Goal: Information Seeking & Learning: Compare options

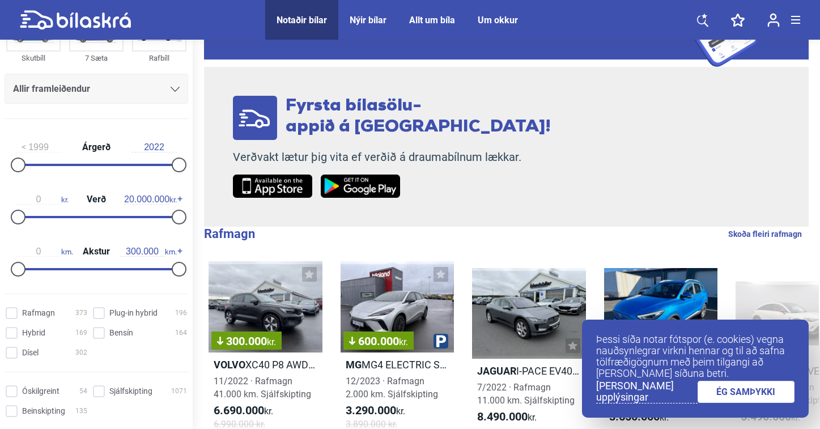
scroll to position [121, 0]
drag, startPoint x: 170, startPoint y: 215, endPoint x: 44, endPoint y: 222, distance: 126.5
click at [47, 222] on div at bounding box center [54, 215] width 15 height 15
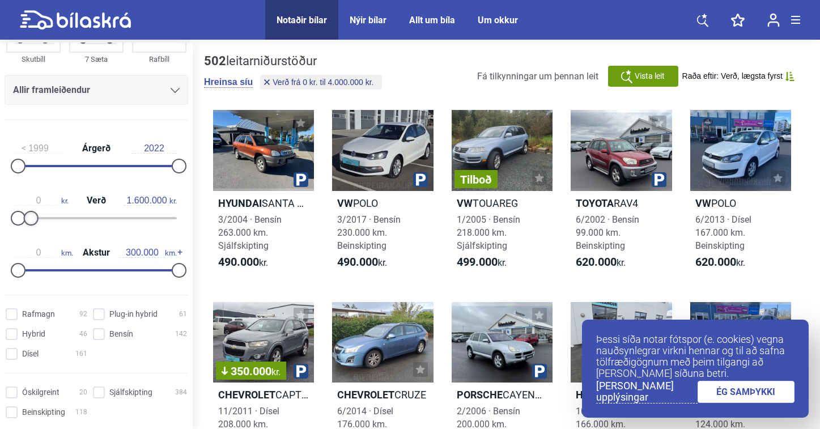
type input "1.500.000"
drag, startPoint x: 48, startPoint y: 218, endPoint x: 28, endPoint y: 222, distance: 20.3
click at [28, 222] on div at bounding box center [30, 218] width 15 height 15
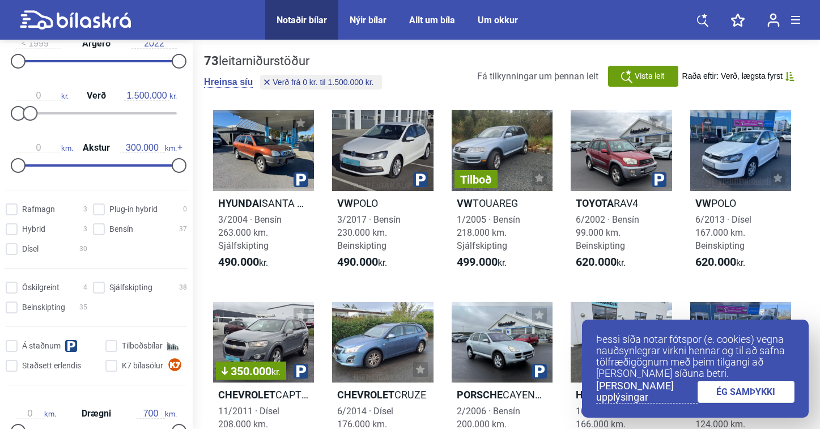
scroll to position [227, 0]
click at [12, 212] on input "Rafmagn 3" at bounding box center [48, 209] width 82 height 12
checkbox input "true"
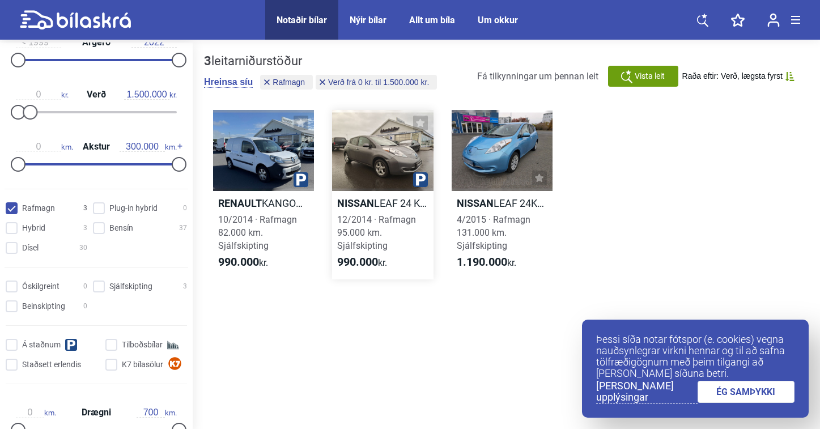
click at [365, 154] on div at bounding box center [382, 150] width 101 height 81
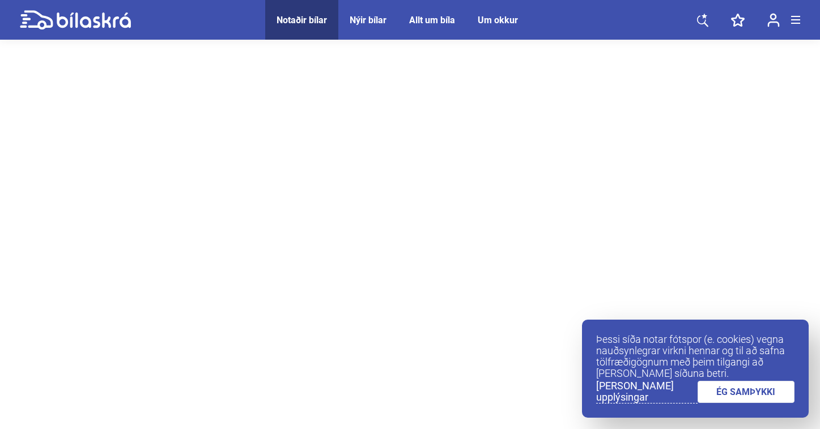
scroll to position [53, 0]
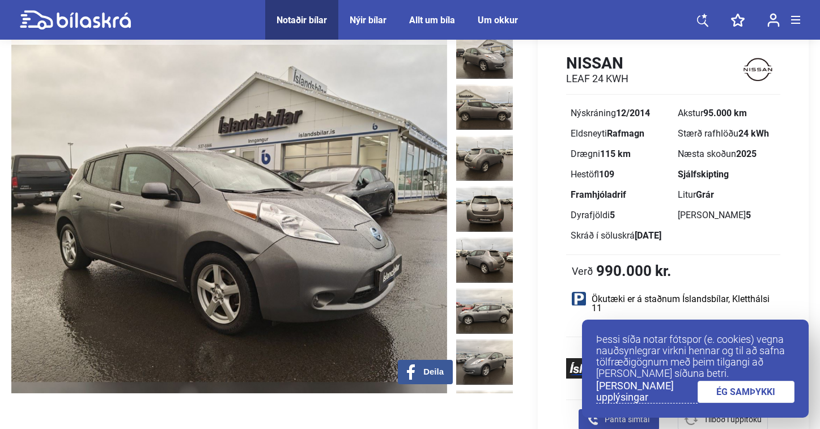
click at [771, 386] on link "ÉG SAMÞYKKI" at bounding box center [745, 392] width 97 height 22
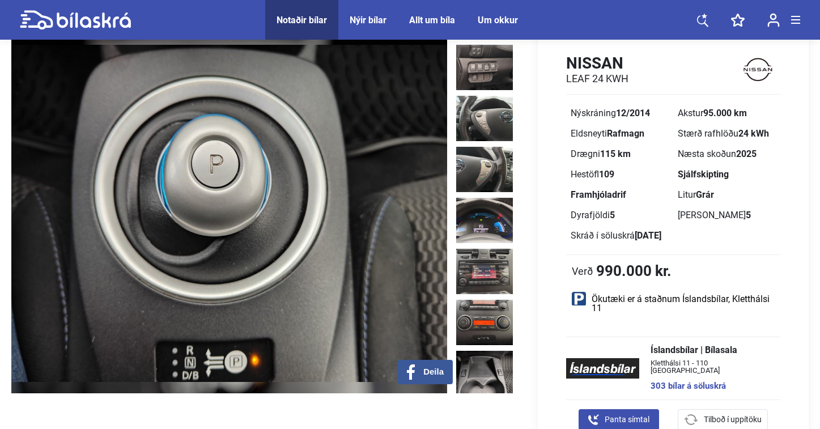
scroll to position [1110, 0]
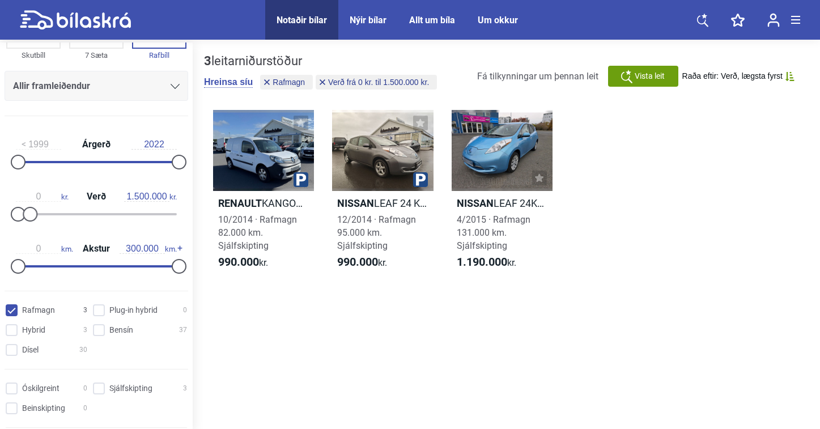
scroll to position [131, 0]
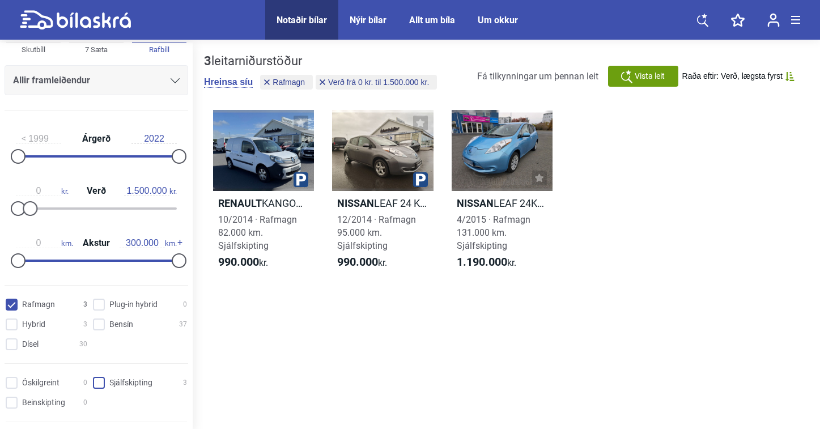
click at [103, 384] on input "Sjálfskipting 3" at bounding box center [142, 383] width 94 height 12
checkbox input "true"
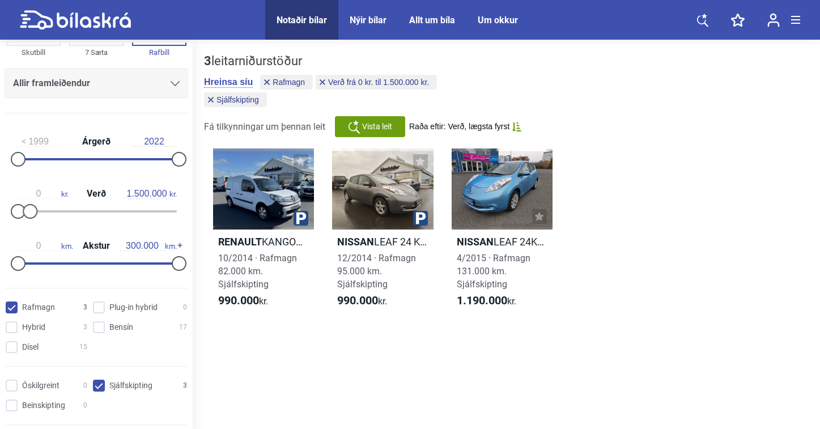
scroll to position [127, 0]
click at [239, 192] on div at bounding box center [263, 188] width 101 height 81
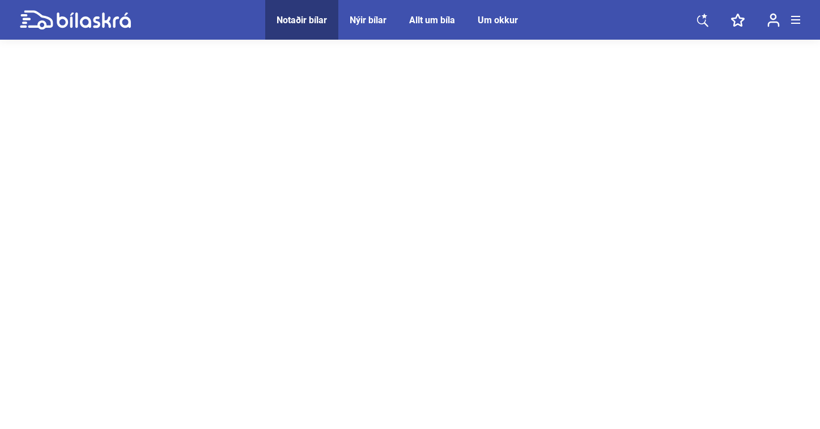
scroll to position [23, 0]
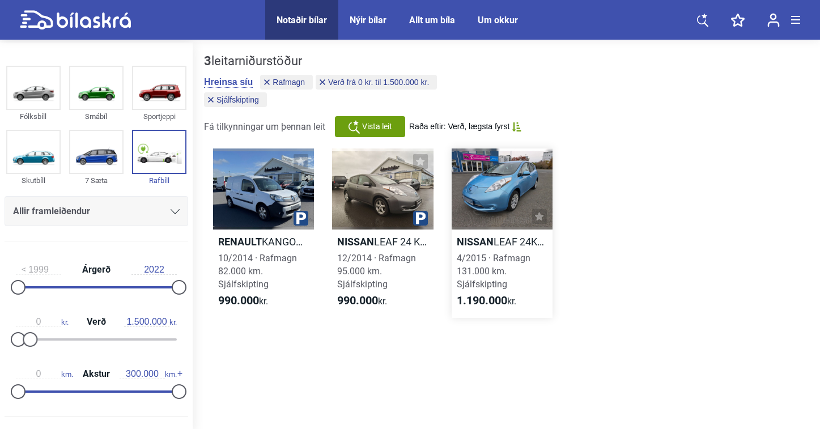
click at [477, 212] on div at bounding box center [502, 188] width 101 height 81
click at [40, 341] on div at bounding box center [35, 339] width 15 height 15
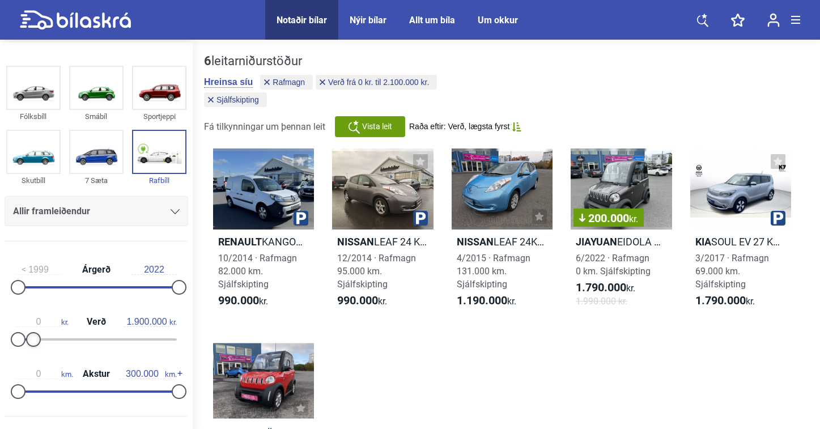
type input "2.000.000"
click at [40, 340] on div at bounding box center [34, 339] width 15 height 15
click at [696, 188] on div at bounding box center [740, 188] width 101 height 81
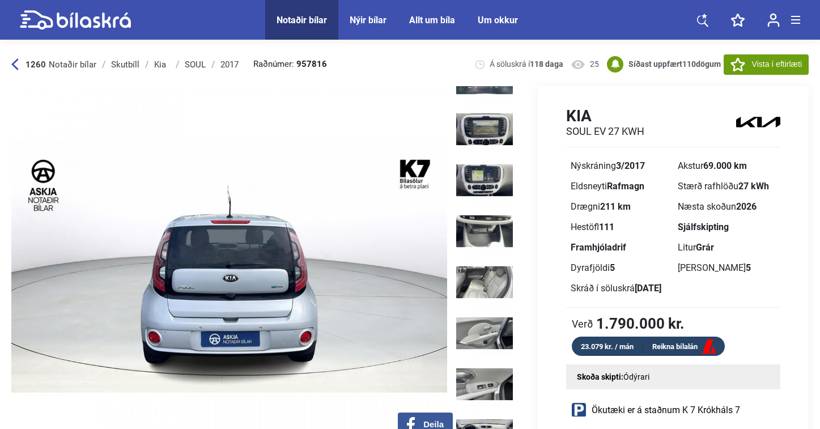
scroll to position [682, 0]
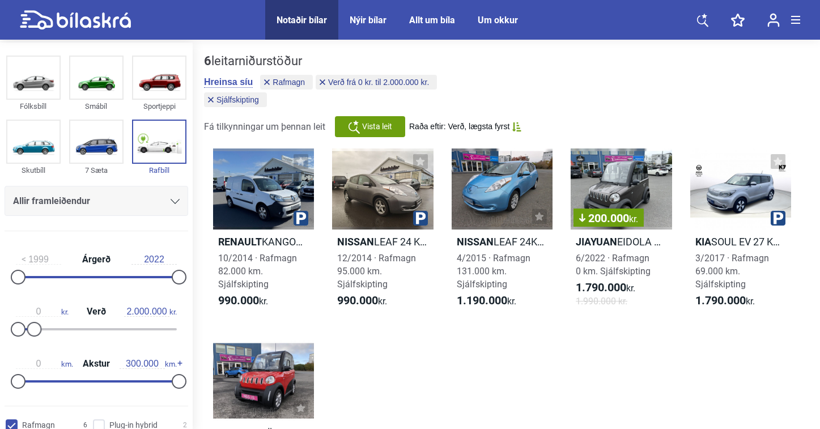
scroll to position [18, 0]
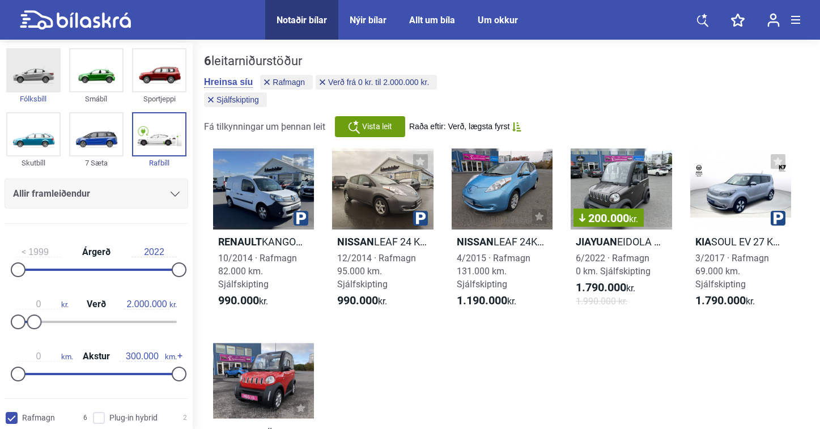
click at [44, 77] on img at bounding box center [33, 70] width 52 height 42
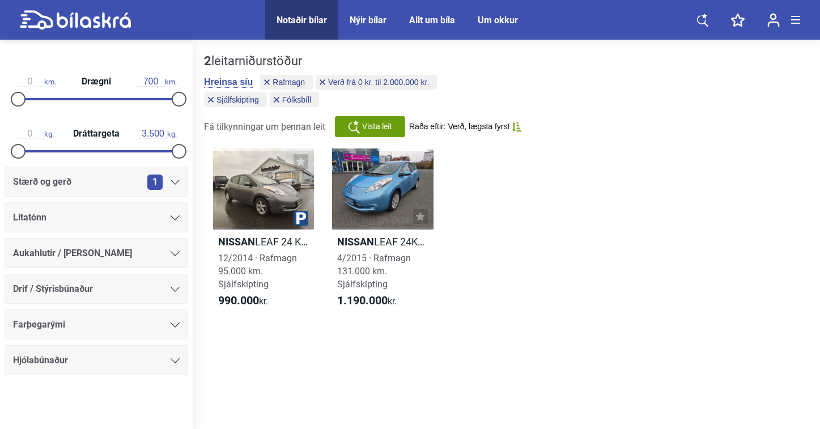
scroll to position [561, 0]
click at [158, 314] on div "Farþegarými" at bounding box center [97, 324] width 184 height 30
click at [156, 320] on div "Farþegarými" at bounding box center [96, 325] width 167 height 16
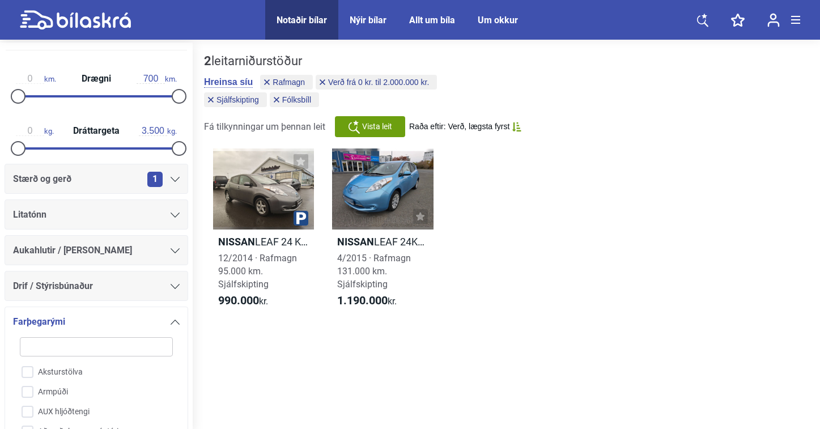
scroll to position [731, 0]
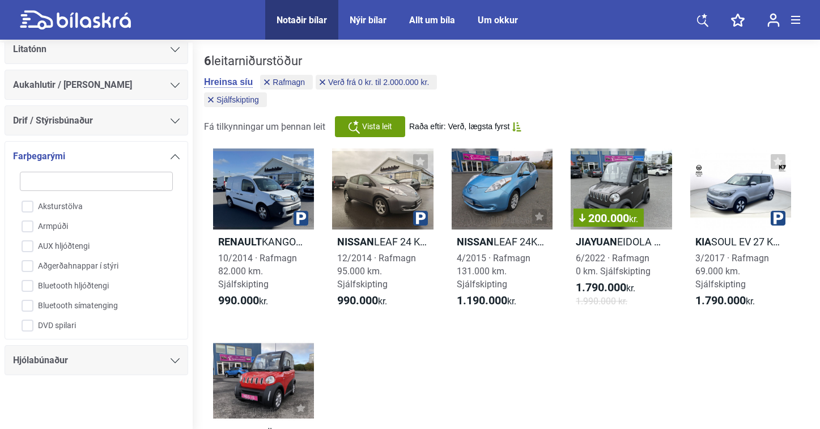
type input "2.100.000"
